Goal: Find specific fact: Find specific fact

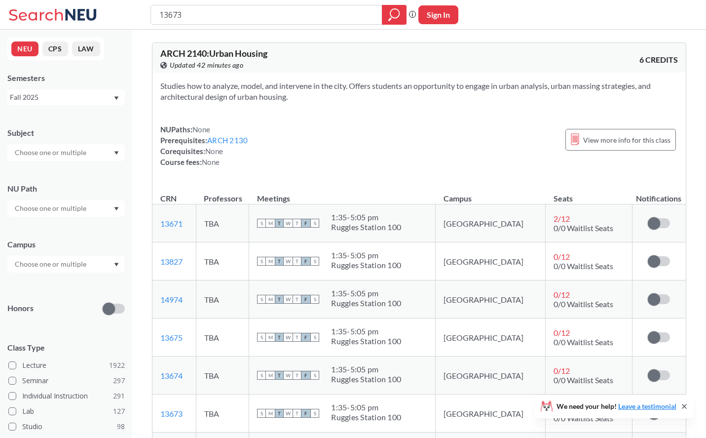
click at [199, 17] on input "13673" at bounding box center [266, 14] width 217 height 17
type input "19473"
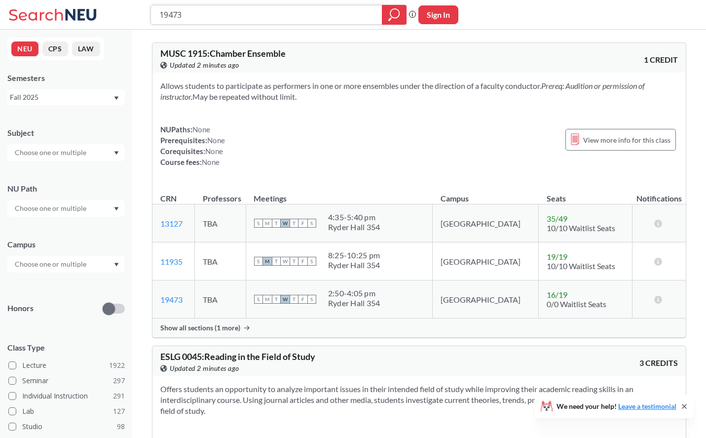
click at [303, 15] on input "19473" at bounding box center [266, 14] width 217 height 17
paste input "87"
type input "19487"
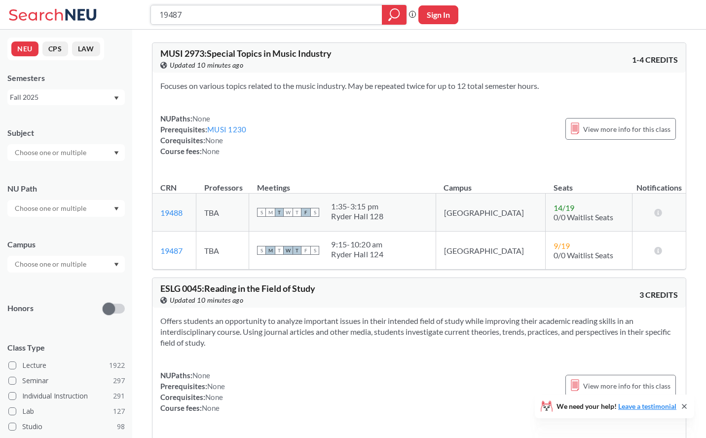
click at [197, 16] on input "19487" at bounding box center [266, 14] width 217 height 17
paste input "8"
type input "19488"
click at [184, 13] on input "19488" at bounding box center [266, 14] width 217 height 17
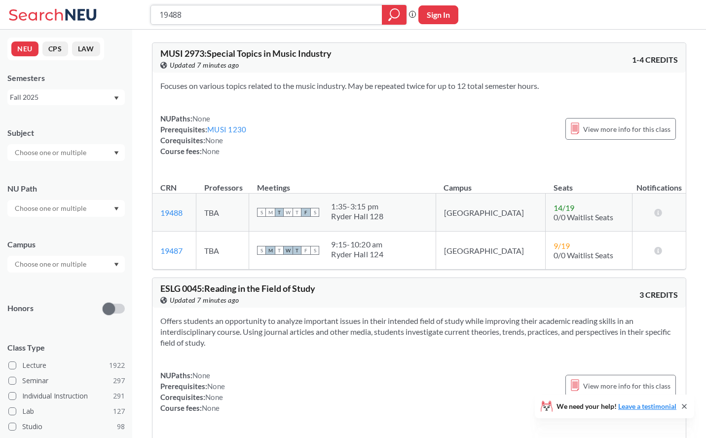
click at [184, 13] on input "19488" at bounding box center [266, 14] width 217 height 17
paste input "20466"
type input "20466"
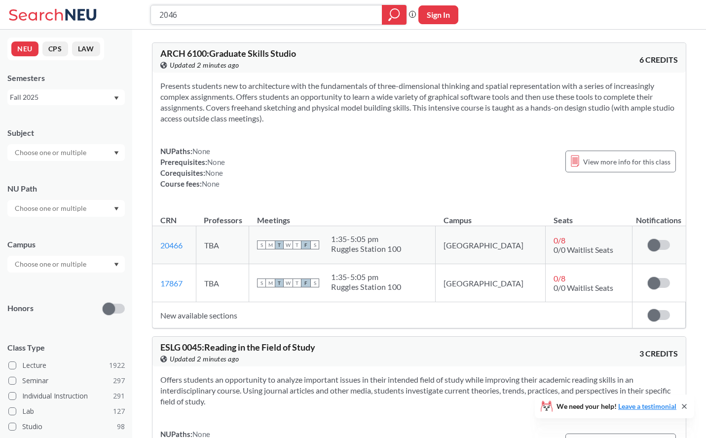
type input "20467"
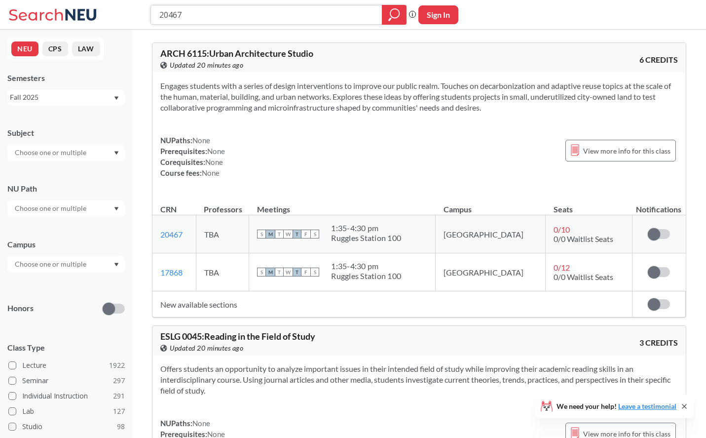
click at [289, 17] on input "20467" at bounding box center [266, 14] width 217 height 17
paste input "371"
type input "20371"
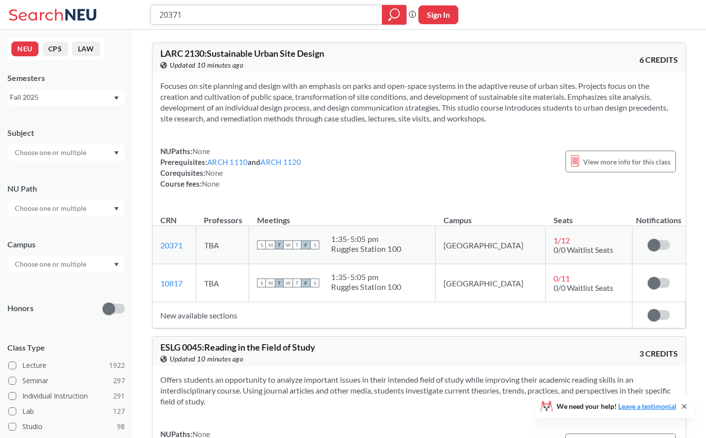
click at [264, 10] on input "20371" at bounding box center [266, 14] width 217 height 17
paste input "1642"
type input "16421"
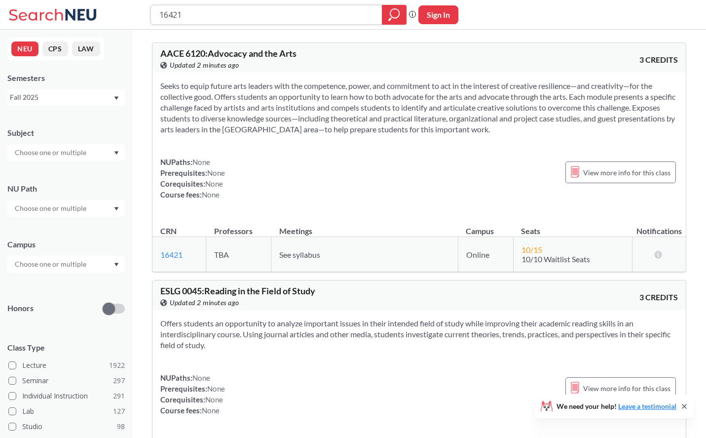
click at [321, 17] on input "16421" at bounding box center [266, 14] width 217 height 17
paste input "7852"
type input "17852"
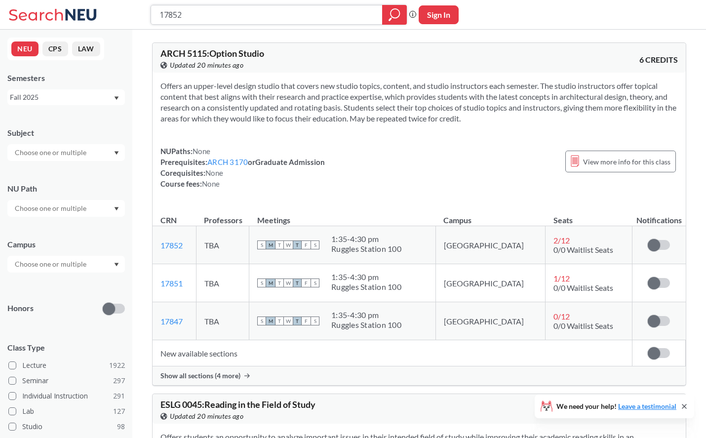
click at [227, 12] on input "17852" at bounding box center [266, 14] width 217 height 17
type input "v"
paste input "21548"
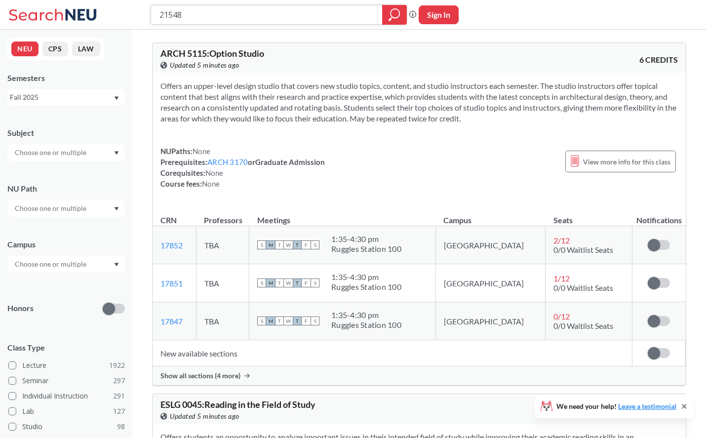
type input "21548"
